Goal: Information Seeking & Learning: Understand process/instructions

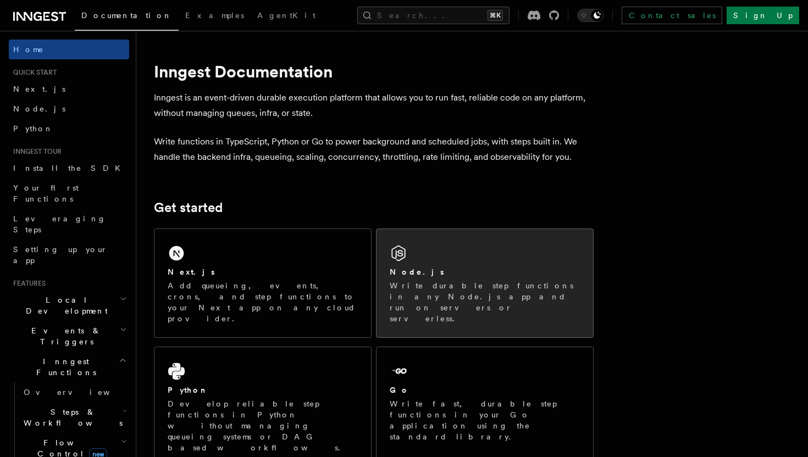
click at [474, 264] on div "Node.js Write durable step functions in any Node.js app and run on servers or s…" at bounding box center [484, 283] width 216 height 108
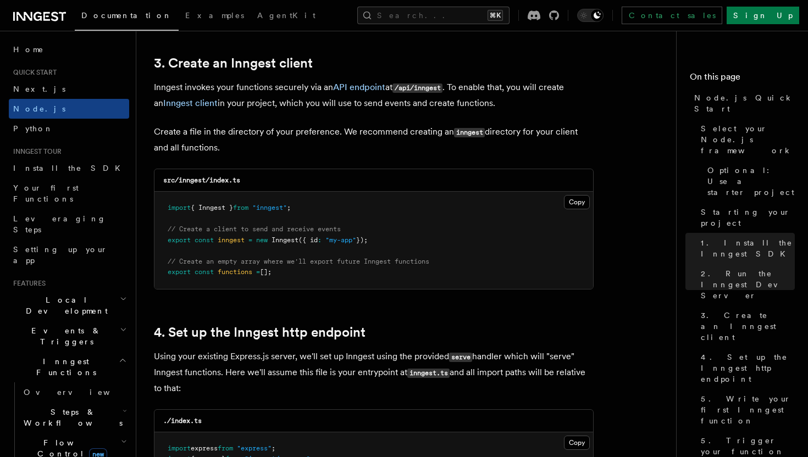
scroll to position [1388, 0]
click at [574, 202] on button "Copy Copied" at bounding box center [577, 203] width 26 height 14
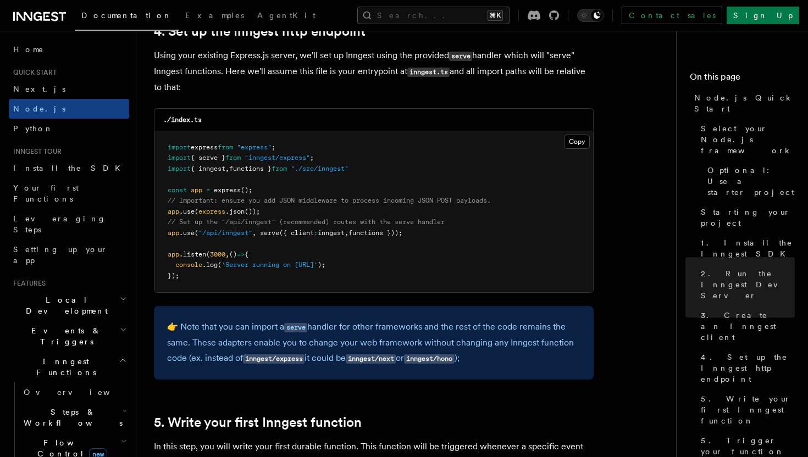
scroll to position [1694, 0]
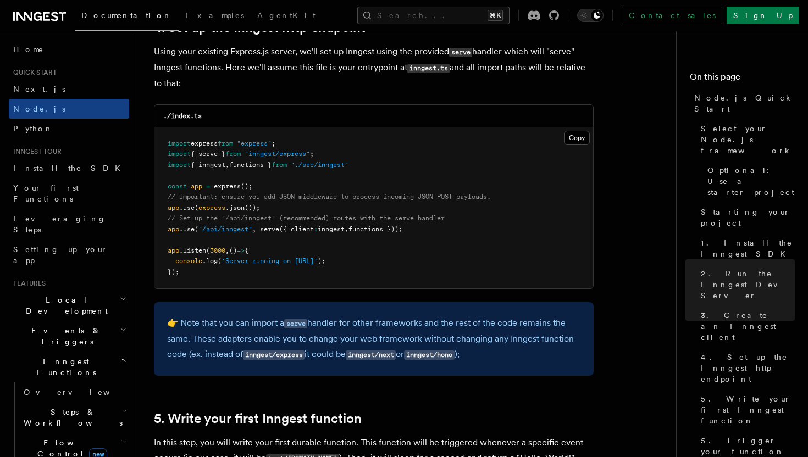
drag, startPoint x: 420, startPoint y: 231, endPoint x: 156, endPoint y: 230, distance: 263.7
click at [156, 230] on pre "import express from "express" ; import { serve } from "inngest/express" ; impor…" at bounding box center [373, 208] width 438 height 162
copy span "app .use ( "/api/inngest" , serve ({ client : inngest , functions }));"
drag, startPoint x: 328, startPoint y: 158, endPoint x: 163, endPoint y: 162, distance: 164.9
click at [163, 162] on pre "import express from "express" ; import { serve } from "inngest/express" ; impor…" at bounding box center [373, 208] width 438 height 162
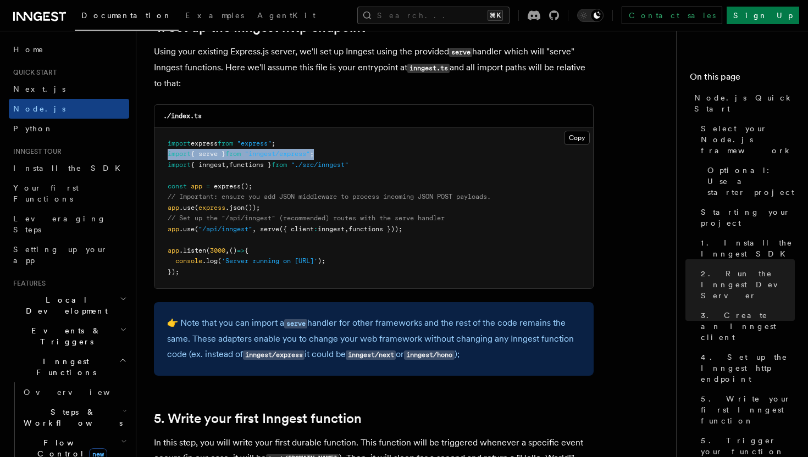
copy span "import { serve } from "inngest/express" ;"
click at [394, 203] on pre "import express from "express" ; import { serve } from "inngest/express" ; impor…" at bounding box center [373, 208] width 438 height 162
